Goal: Transaction & Acquisition: Purchase product/service

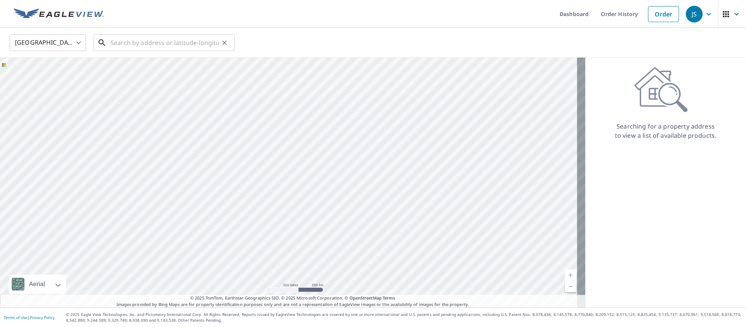
click at [116, 40] on input "text" at bounding box center [164, 42] width 109 height 21
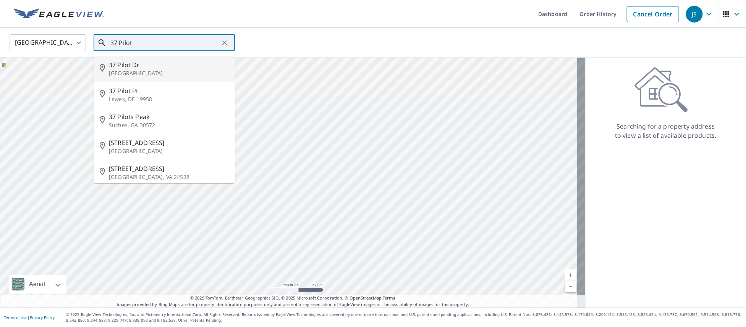
click at [134, 70] on p "[GEOGRAPHIC_DATA]" at bounding box center [169, 73] width 120 height 8
type input "[STREET_ADDRESS][PERSON_NAME]"
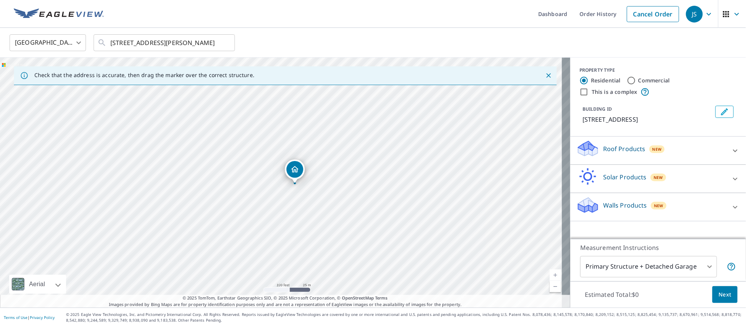
click at [578, 146] on icon at bounding box center [587, 146] width 19 height 10
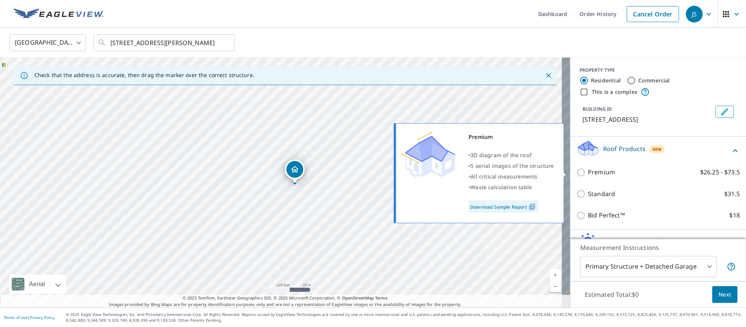
click at [576, 173] on input "Premium $26.25 - $73.5" at bounding box center [581, 172] width 11 height 9
checkbox input "true"
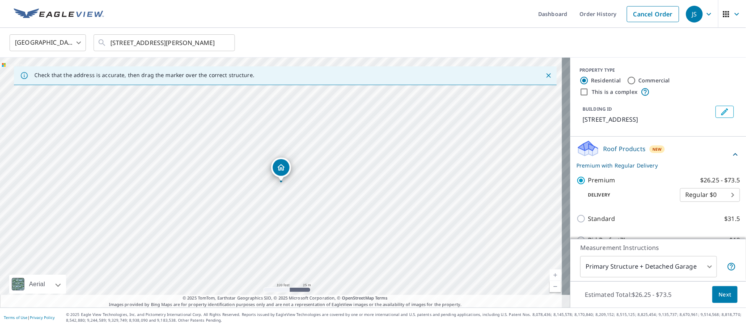
click at [718, 291] on span "Next" at bounding box center [724, 295] width 13 height 10
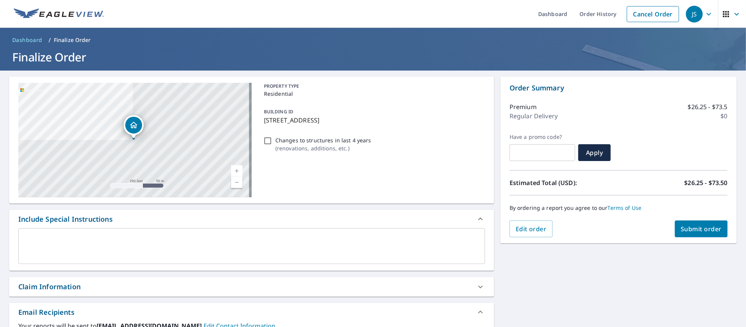
click at [689, 229] on span "Submit order" at bounding box center [701, 229] width 41 height 8
